Goal: Information Seeking & Learning: Compare options

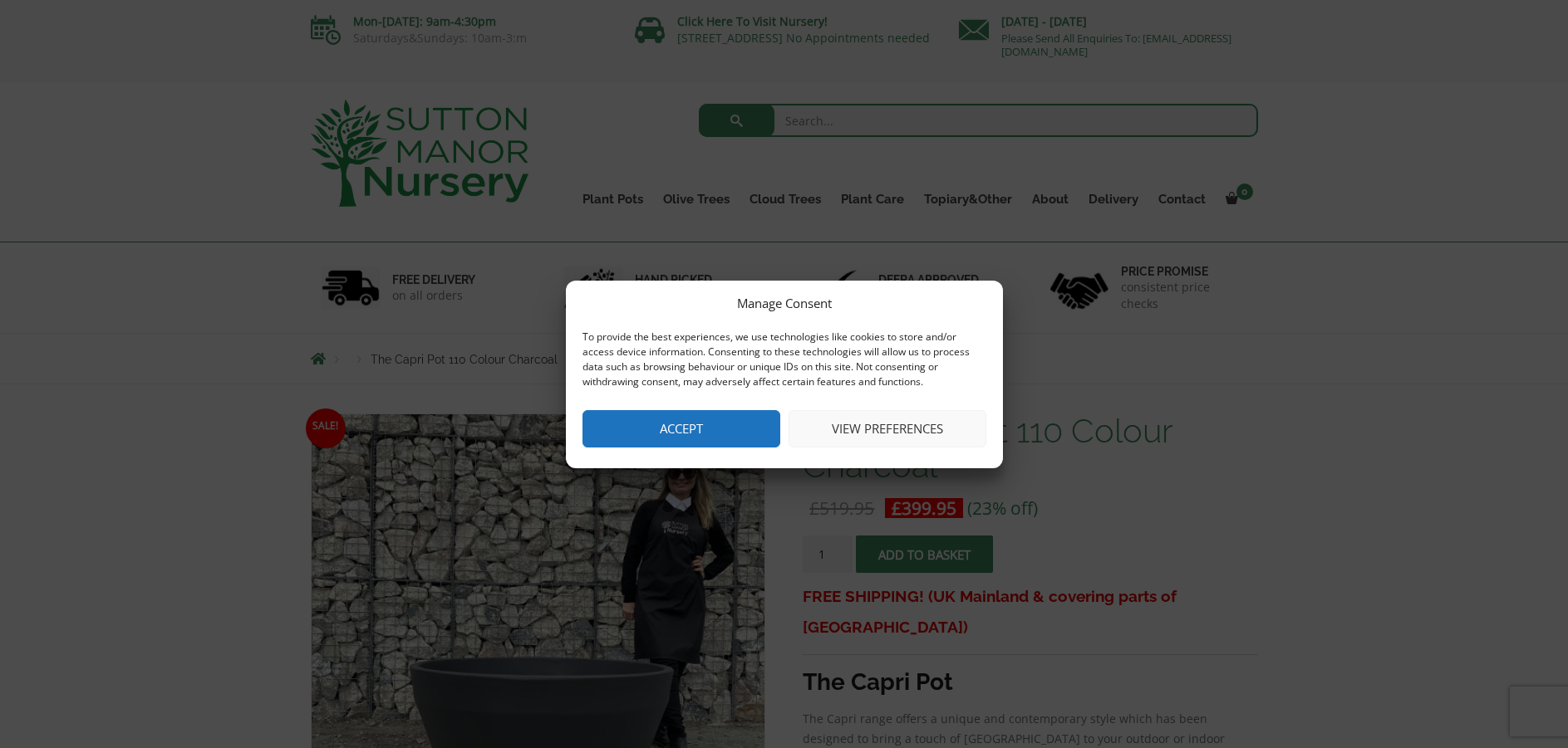
click at [705, 431] on button "Accept" at bounding box center [681, 429] width 197 height 37
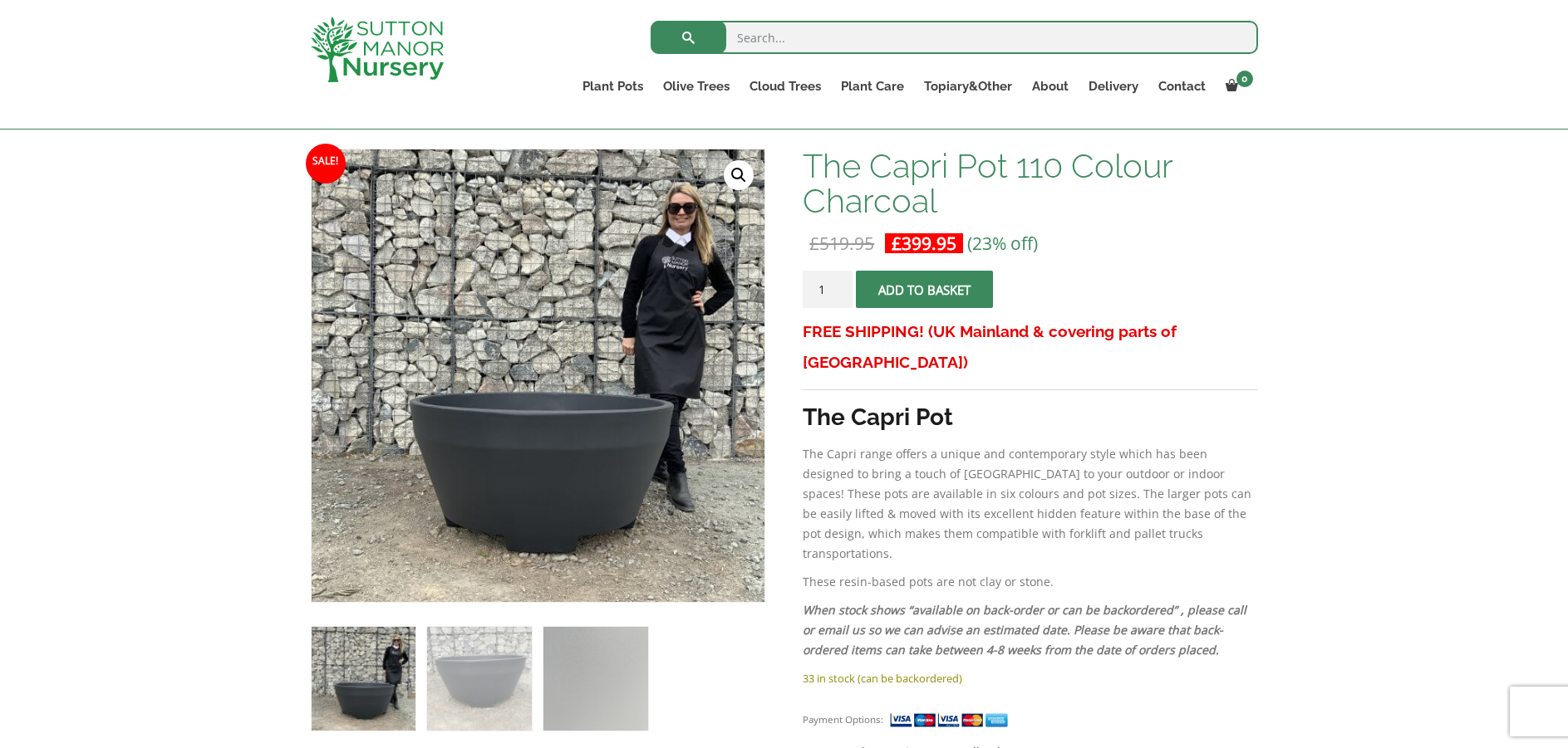
scroll to position [249, 0]
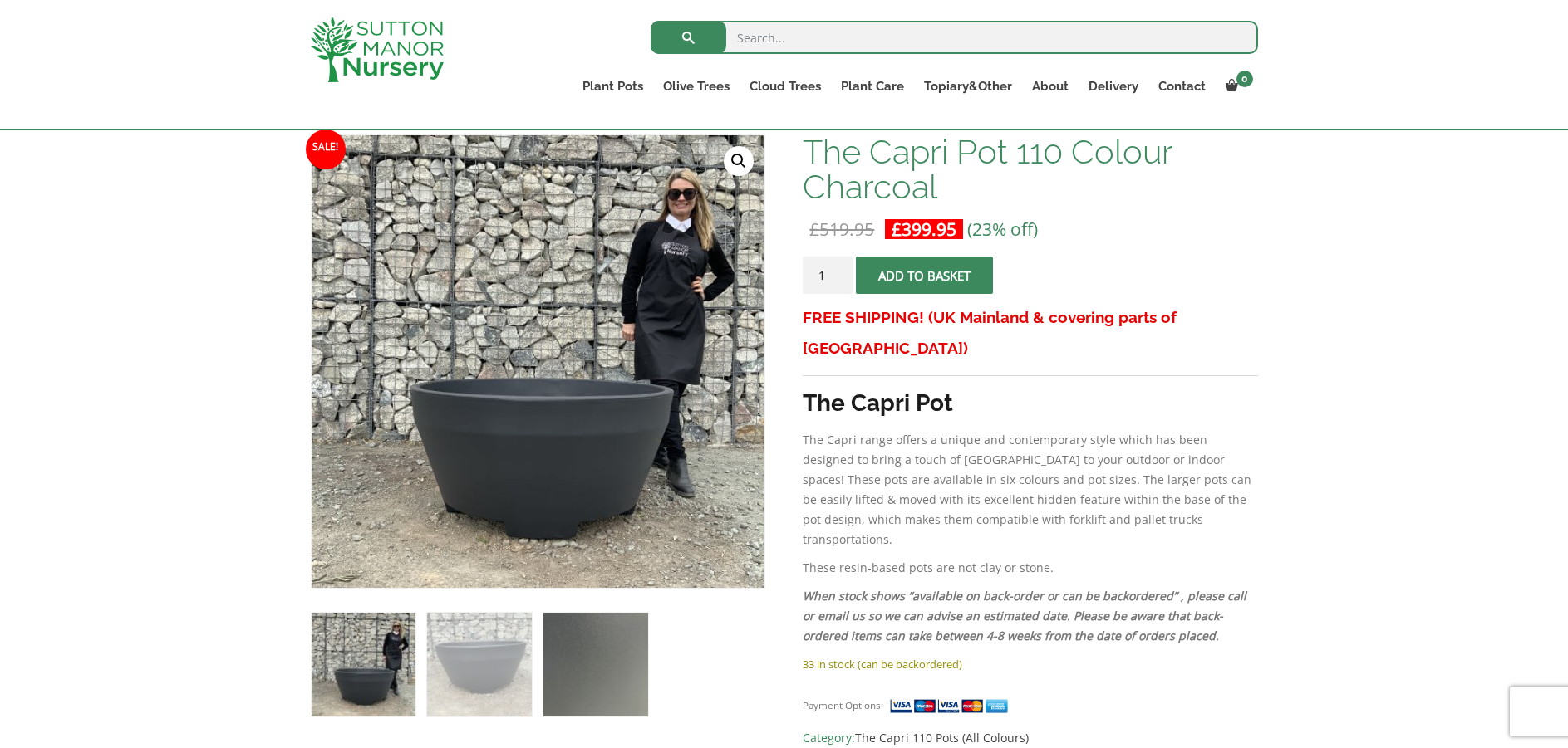
click at [591, 652] on img at bounding box center [595, 664] width 104 height 104
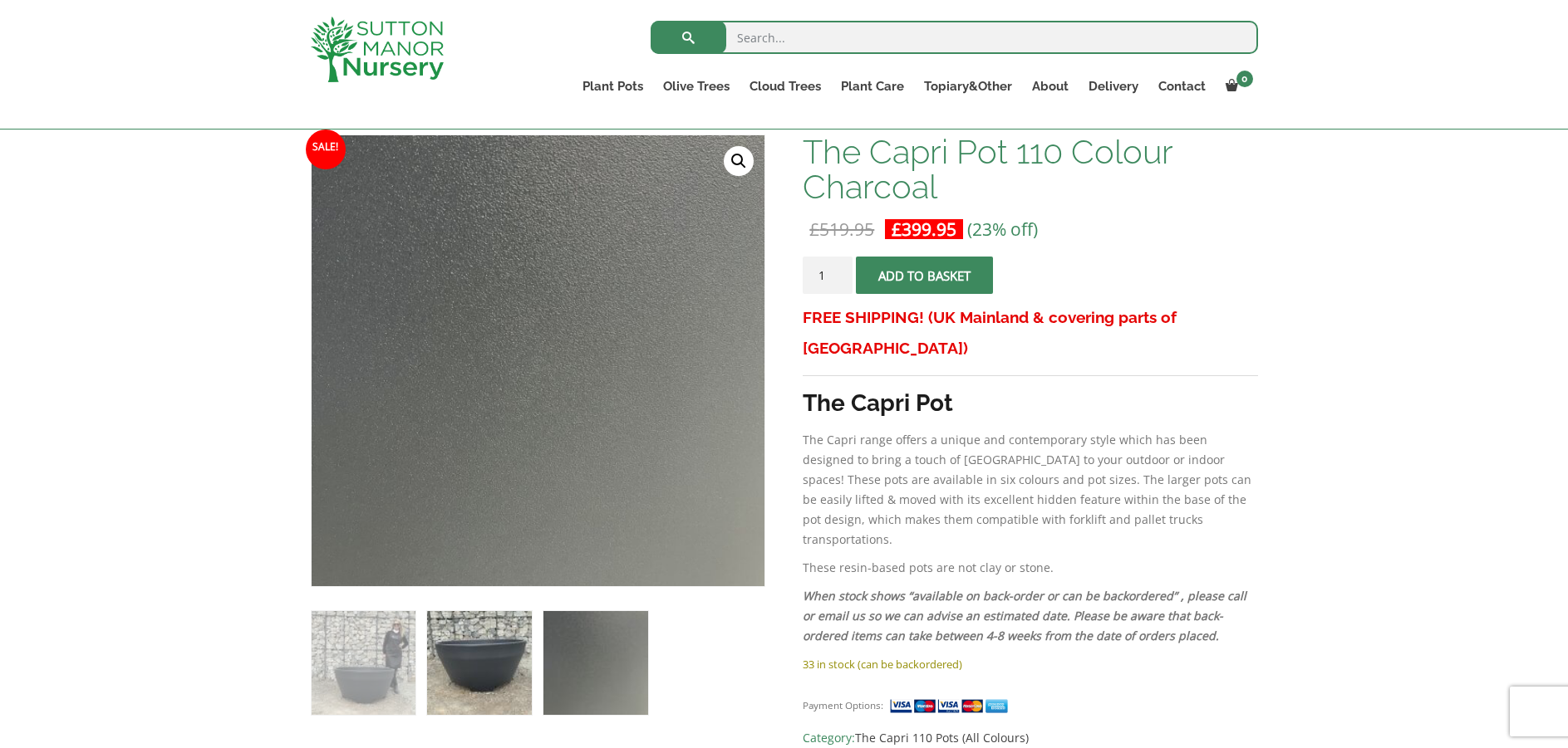
click at [474, 656] on img at bounding box center [478, 663] width 104 height 104
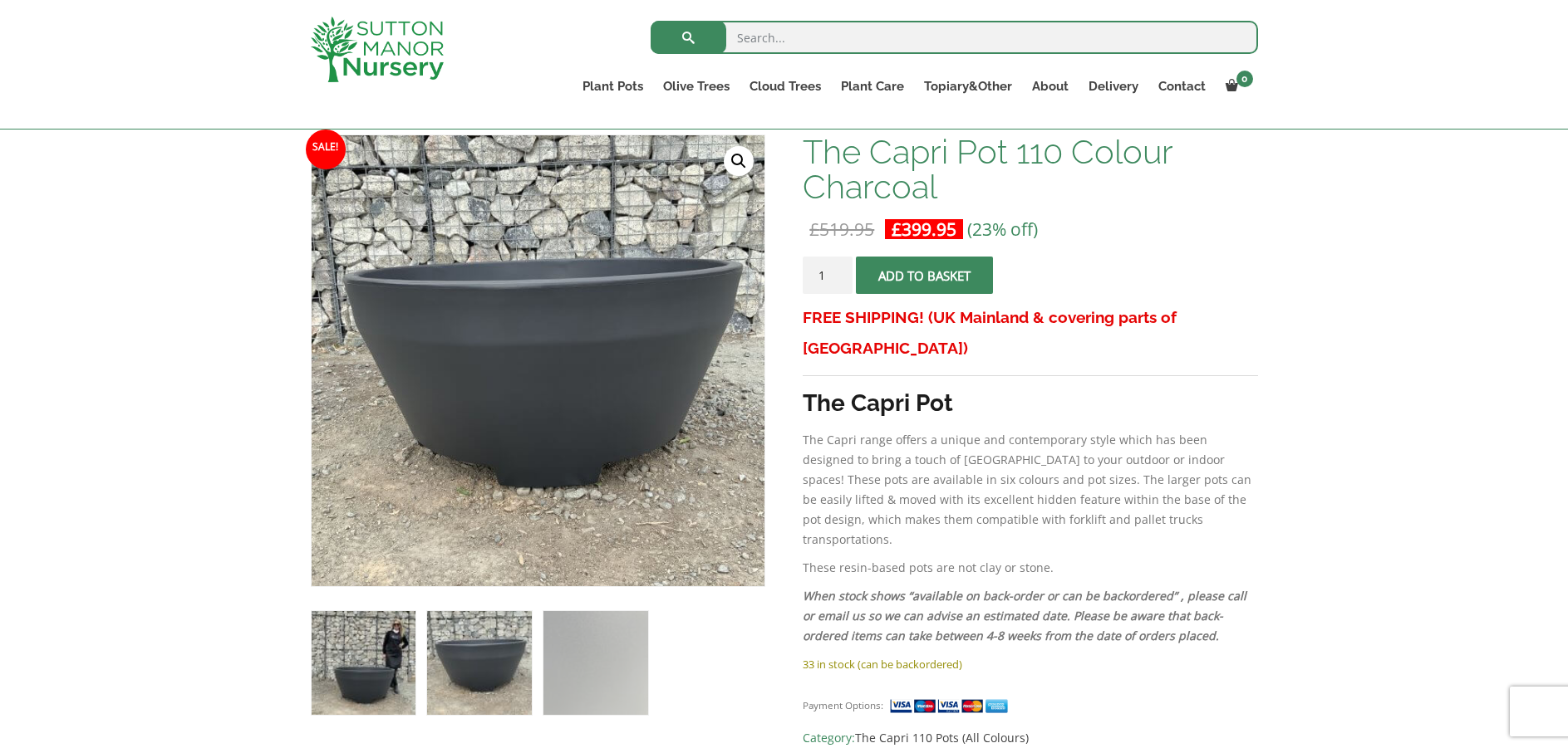
click at [386, 665] on img at bounding box center [363, 663] width 104 height 104
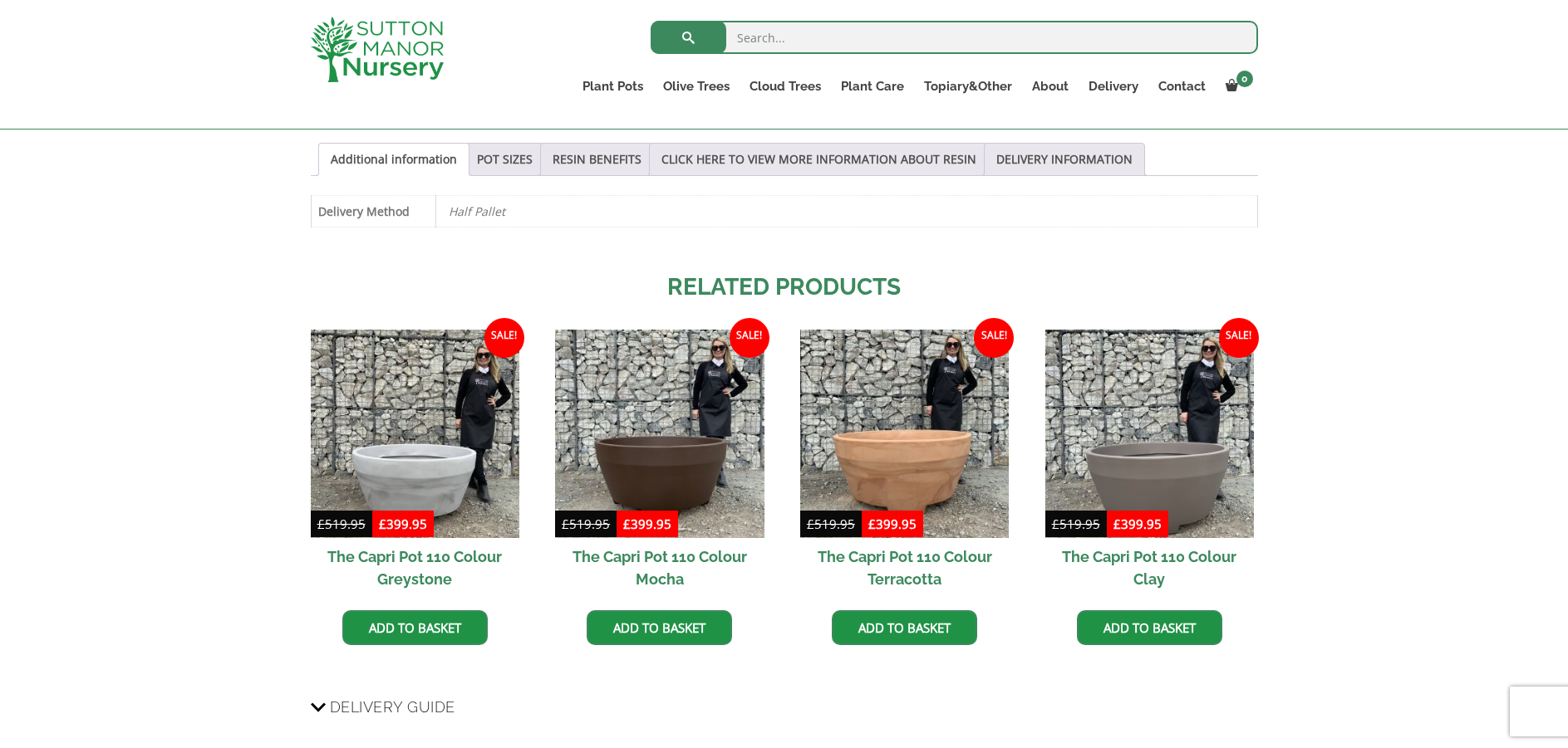
scroll to position [913, 0]
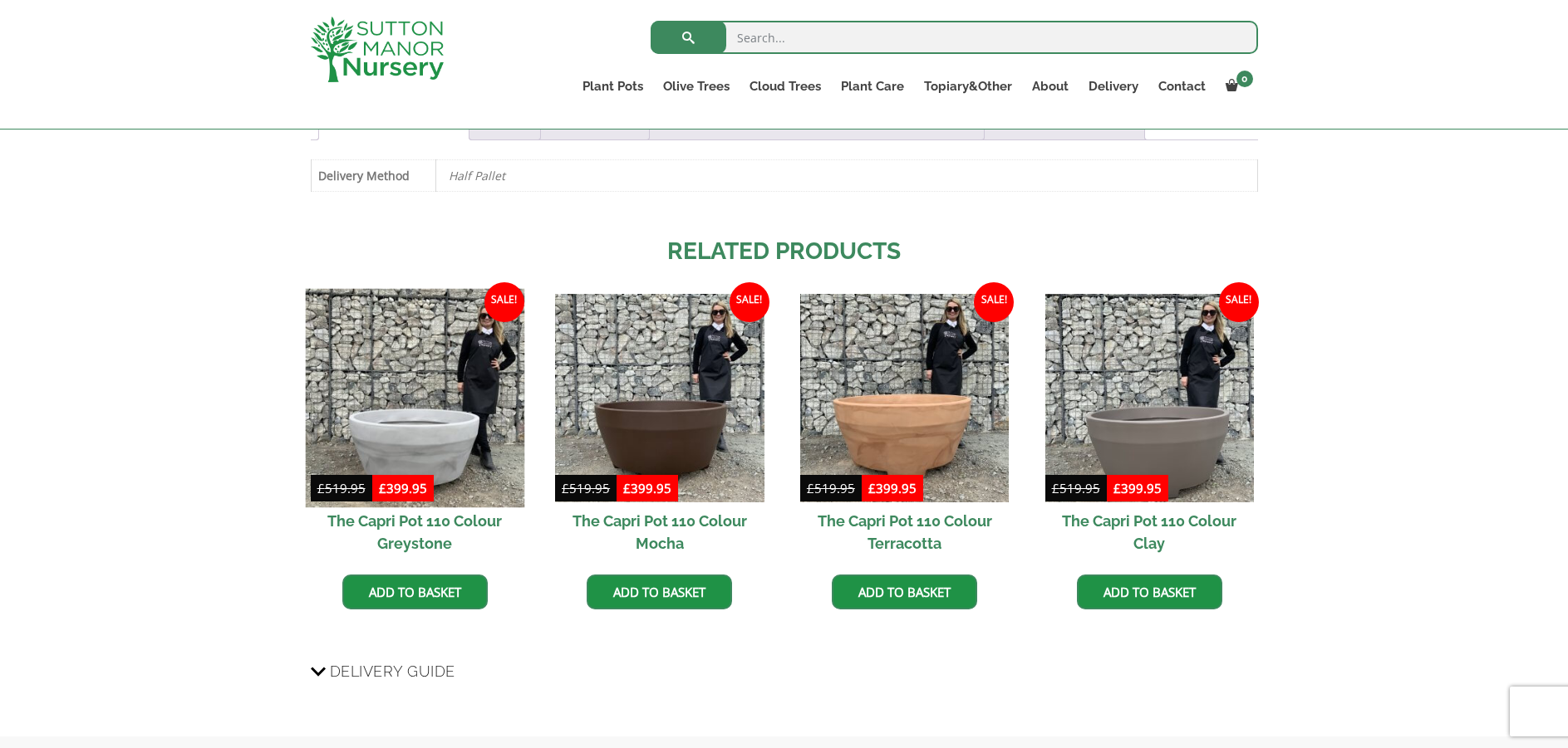
click at [417, 442] on img at bounding box center [414, 397] width 220 height 219
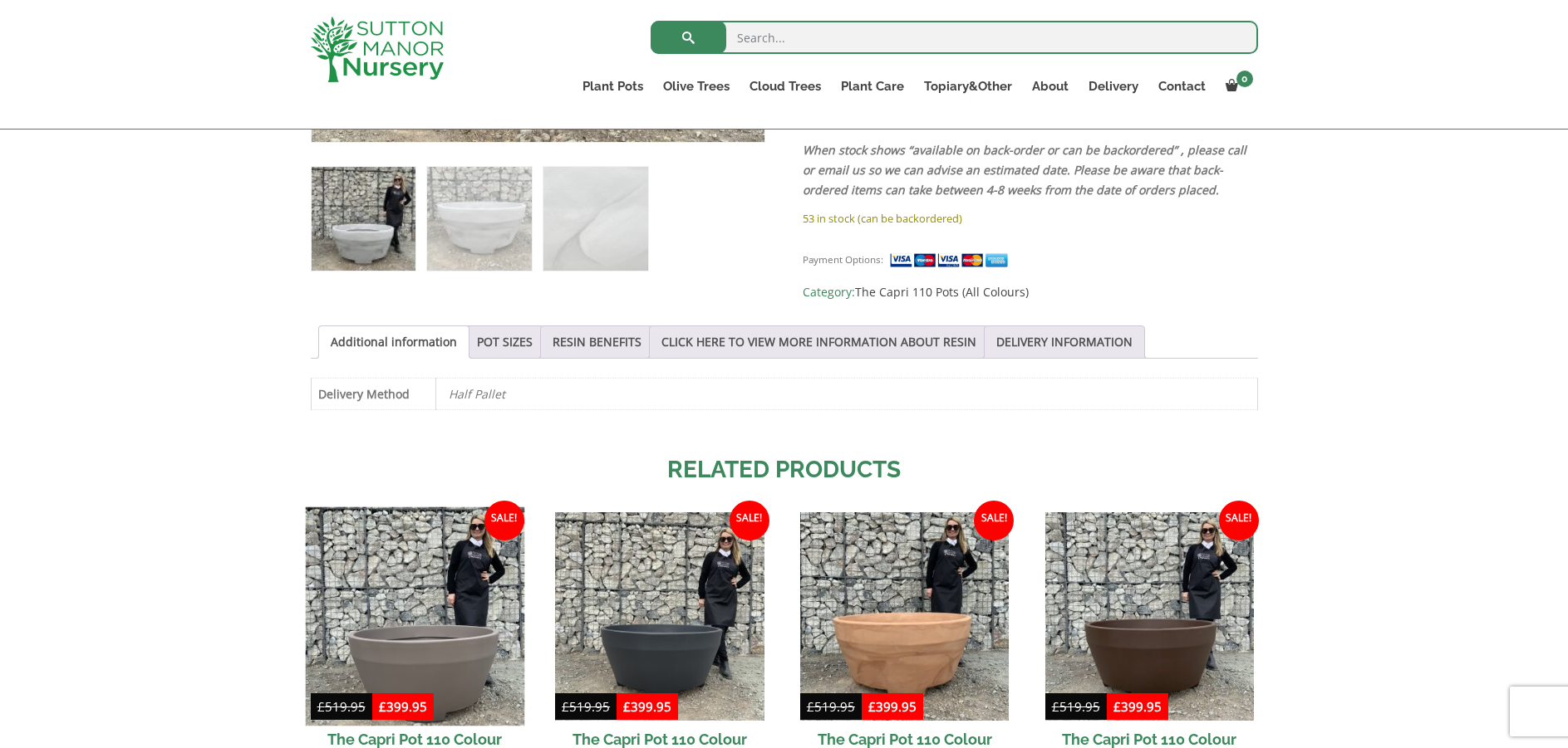
scroll to position [747, 0]
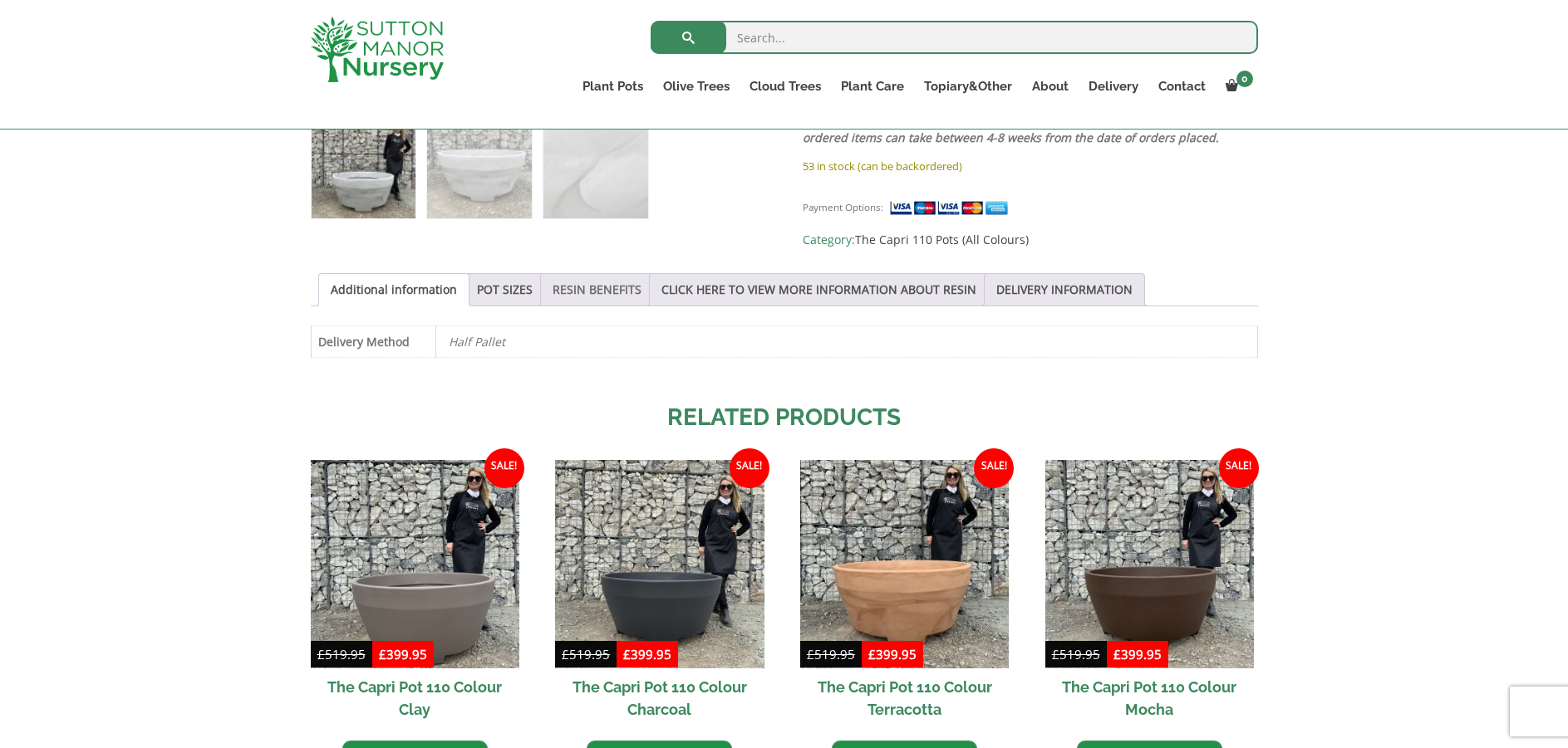
click at [592, 275] on link "RESIN BENEFITS" at bounding box center [597, 290] width 89 height 32
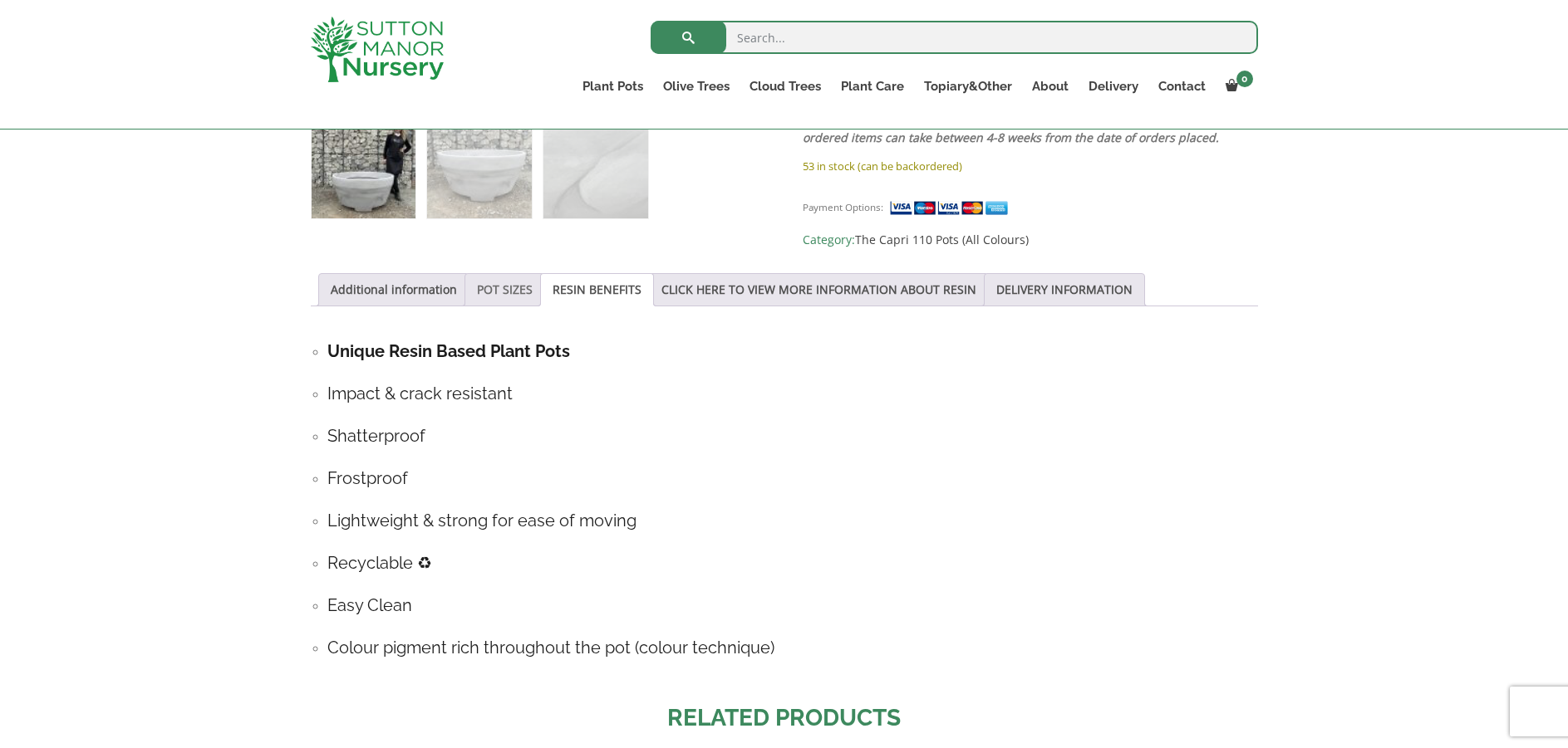
click at [501, 279] on link "POT SIZES" at bounding box center [504, 290] width 56 height 32
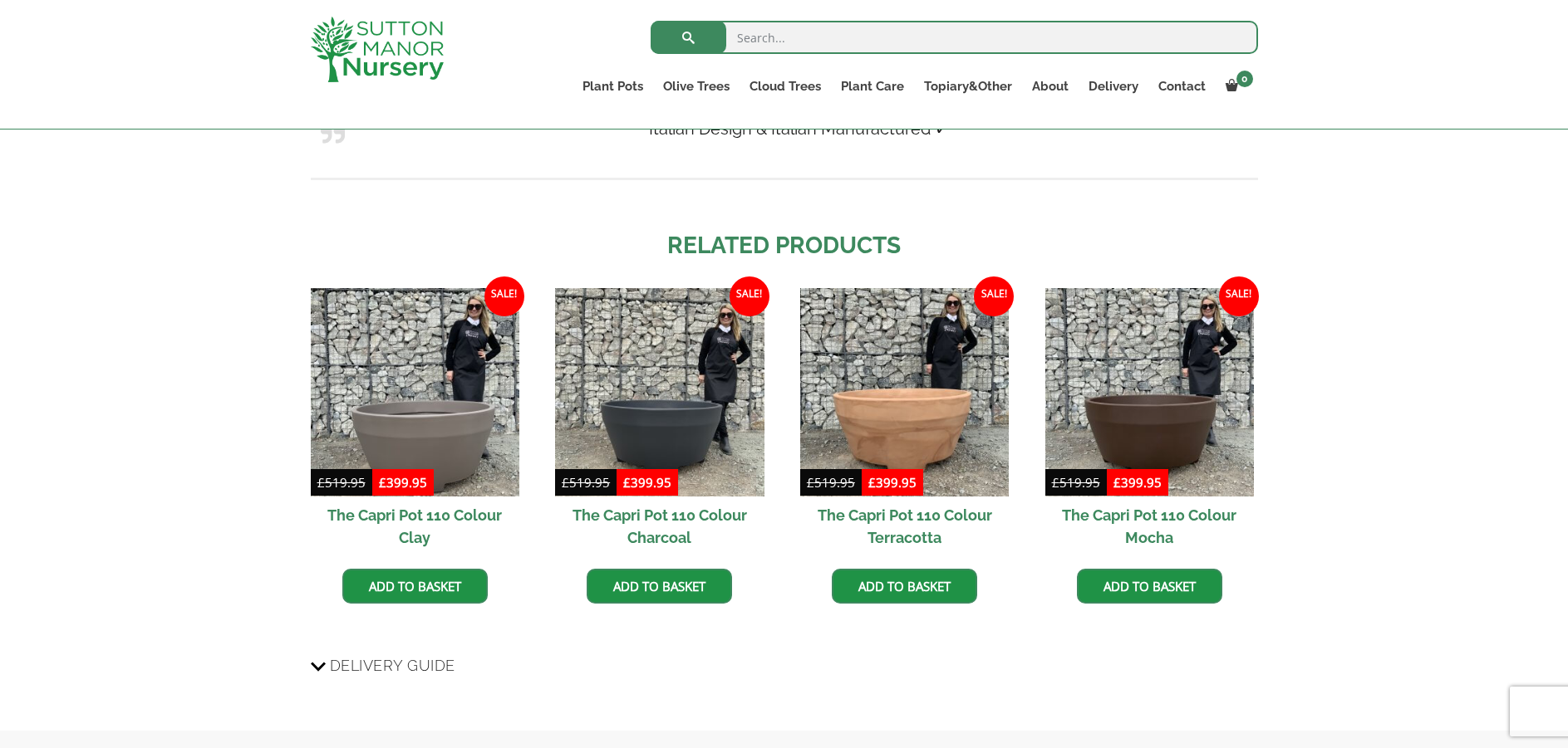
scroll to position [1494, 0]
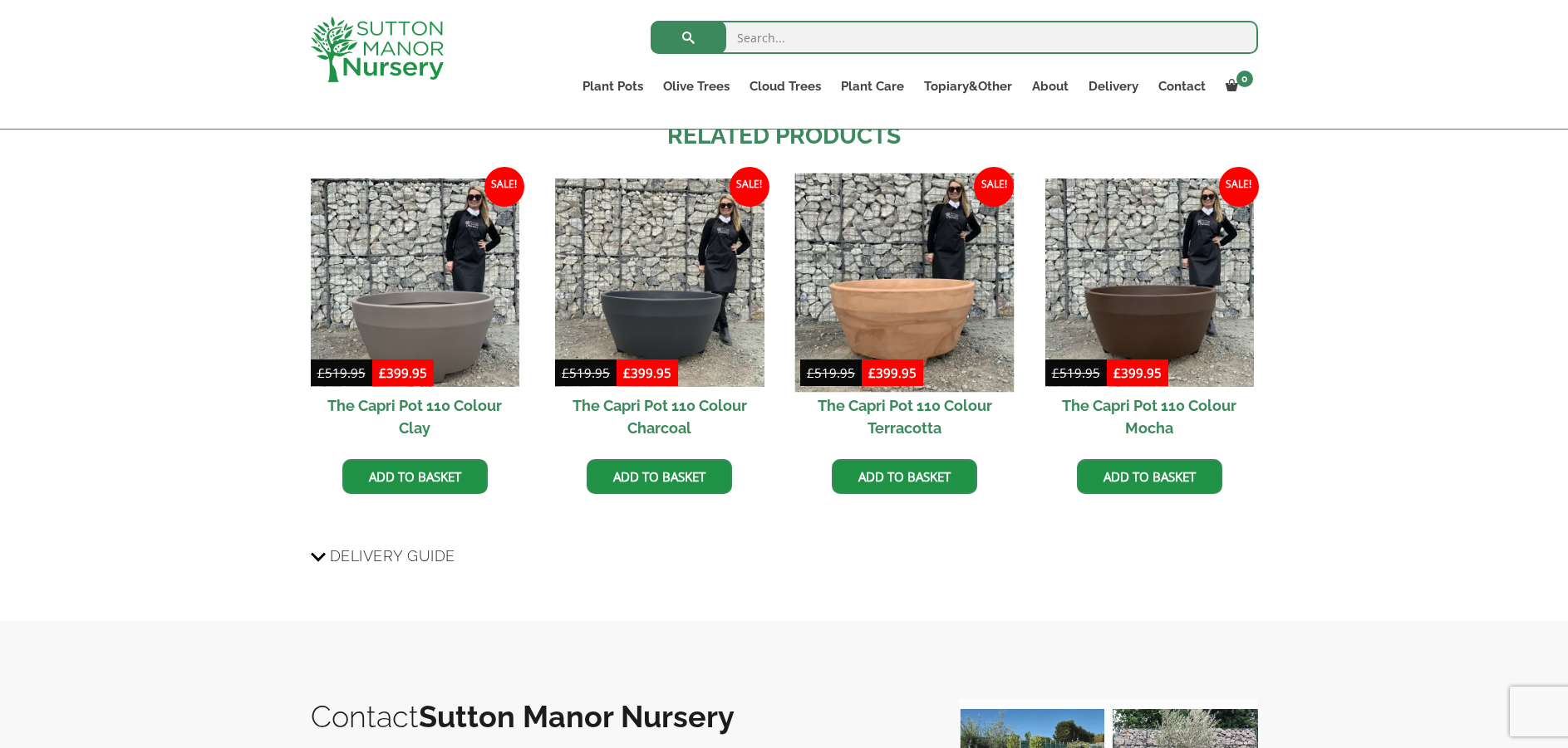
click at [899, 297] on img at bounding box center [904, 282] width 220 height 219
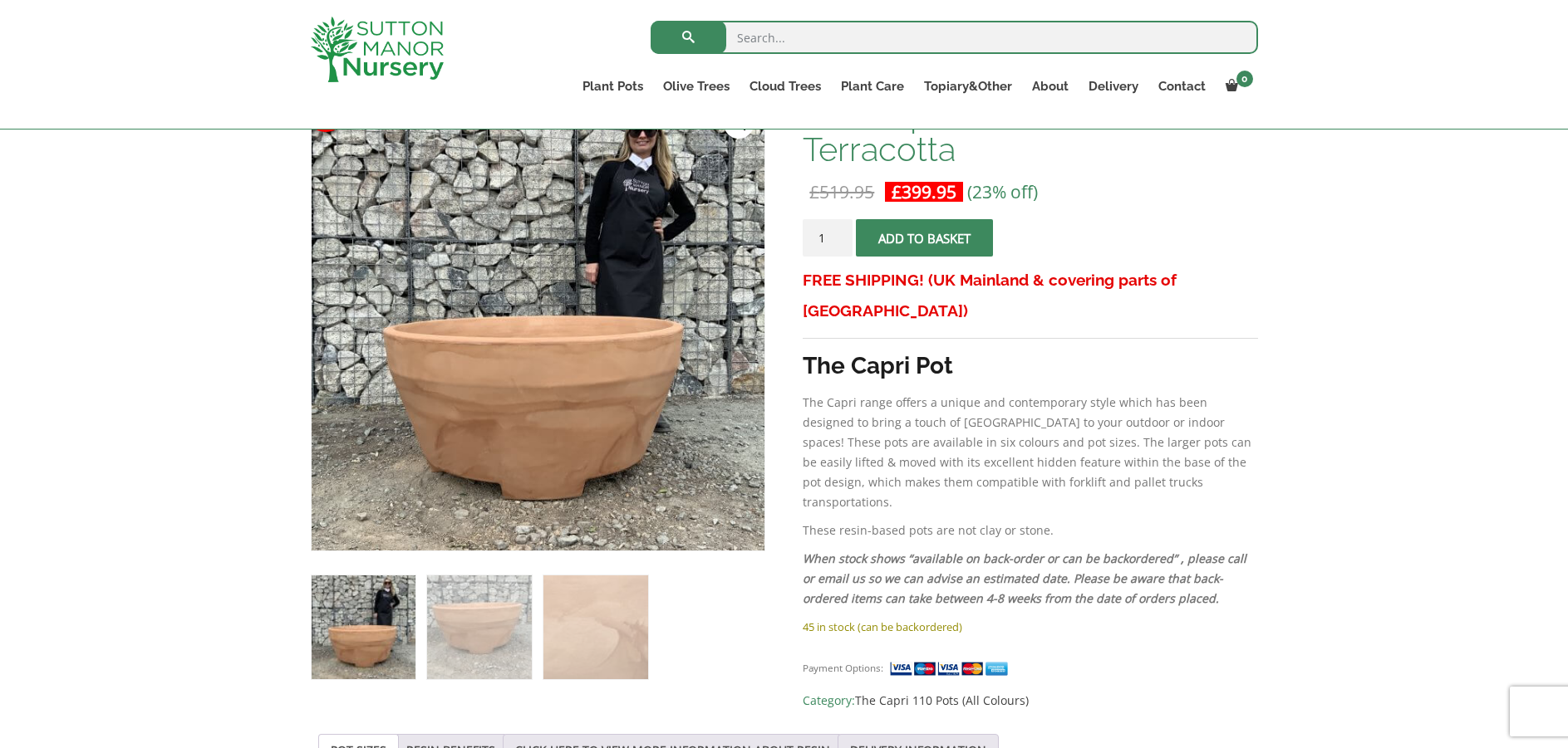
scroll to position [249, 0]
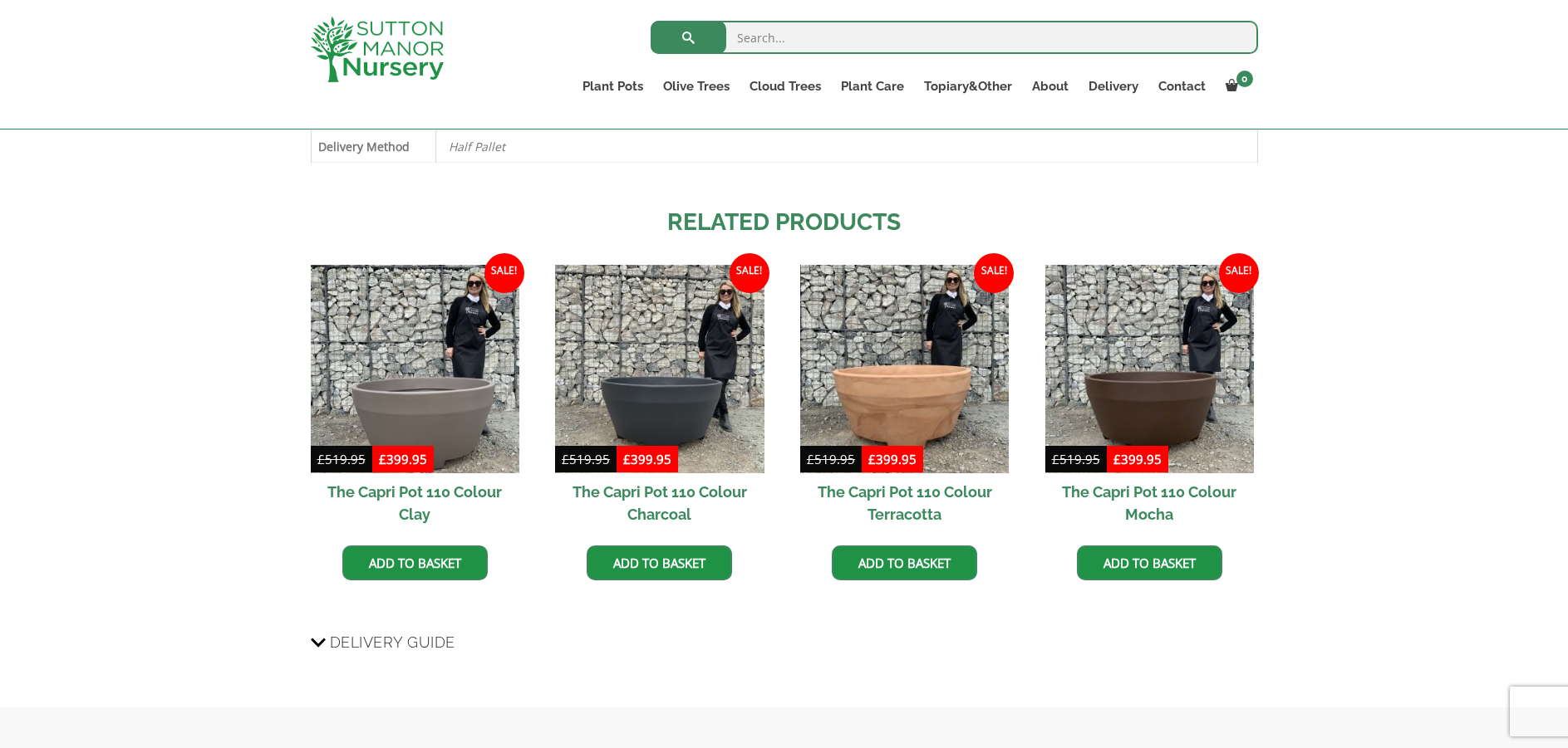
scroll to position [913, 0]
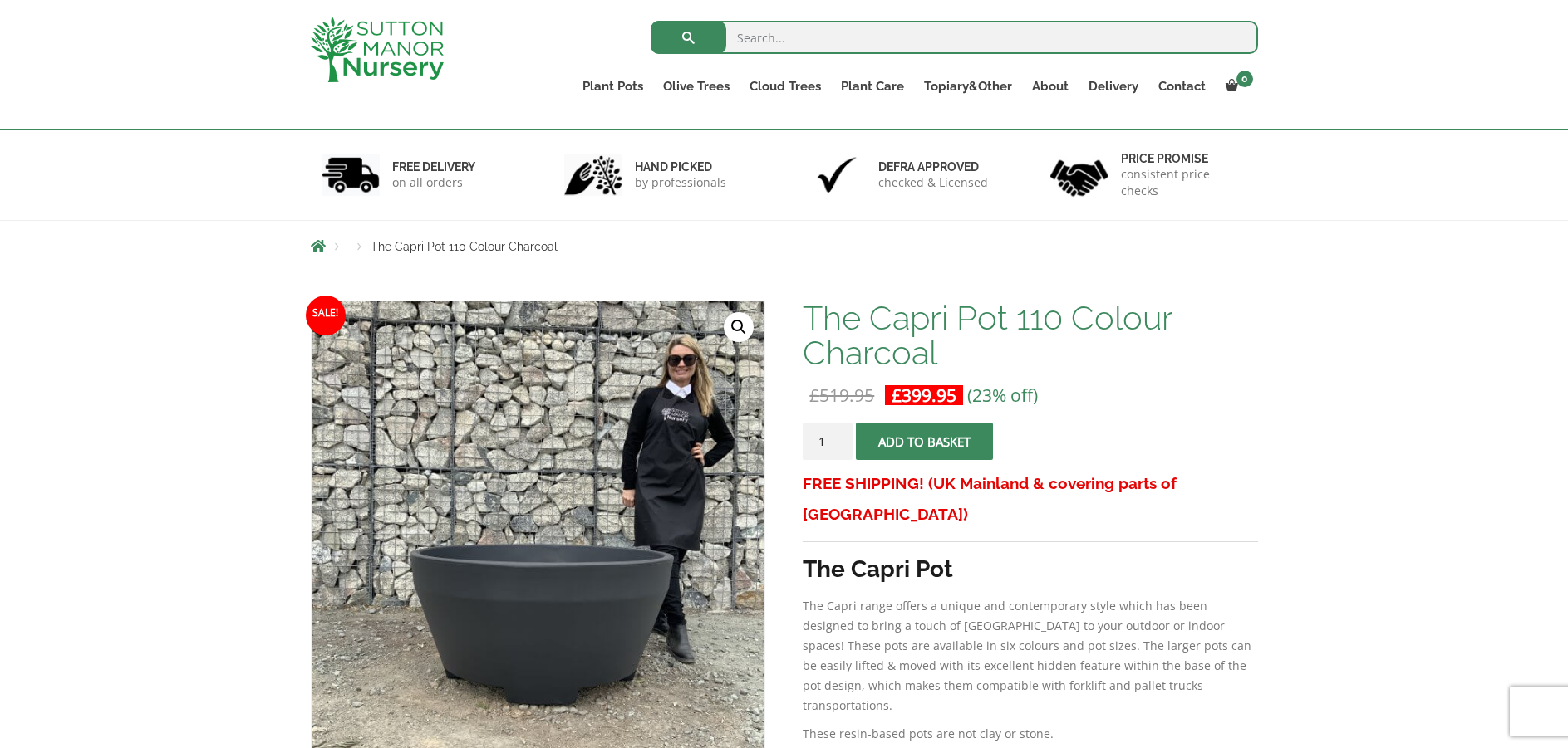
scroll to position [166, 0]
